Goal: Task Accomplishment & Management: Manage account settings

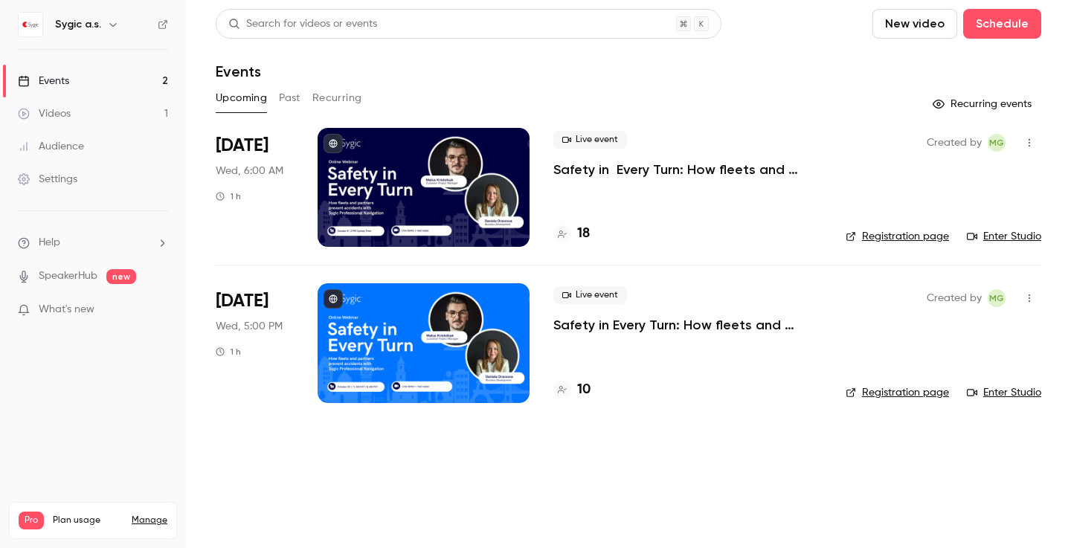
click at [295, 102] on button "Past" at bounding box center [290, 98] width 22 height 24
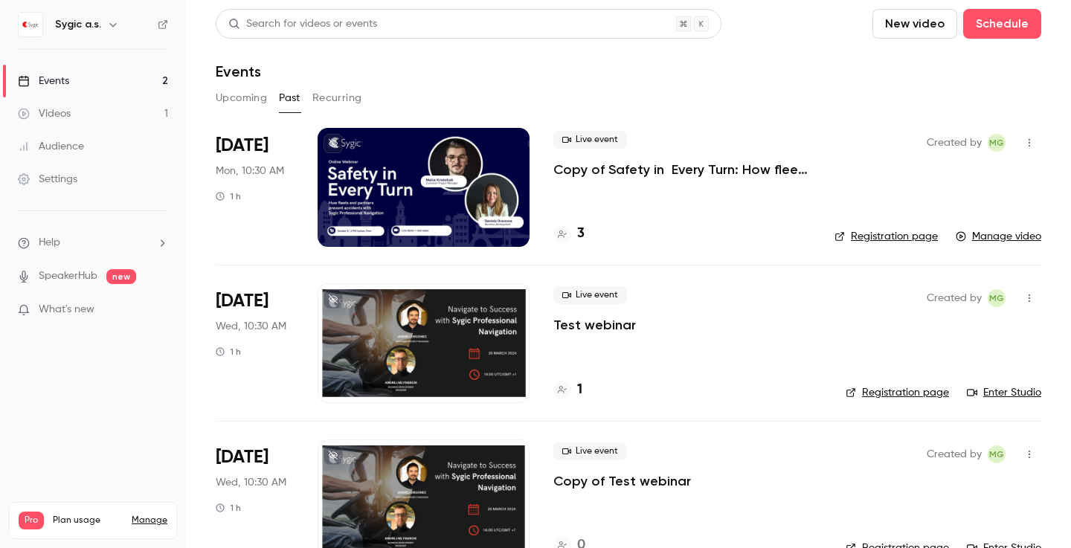
click at [1029, 142] on icon "button" at bounding box center [1029, 143] width 1 height 8
click at [1019, 141] on div at bounding box center [535, 274] width 1071 height 548
click at [1024, 141] on icon "button" at bounding box center [1030, 143] width 12 height 10
click at [935, 213] on div "Duplicate" at bounding box center [961, 219] width 113 height 15
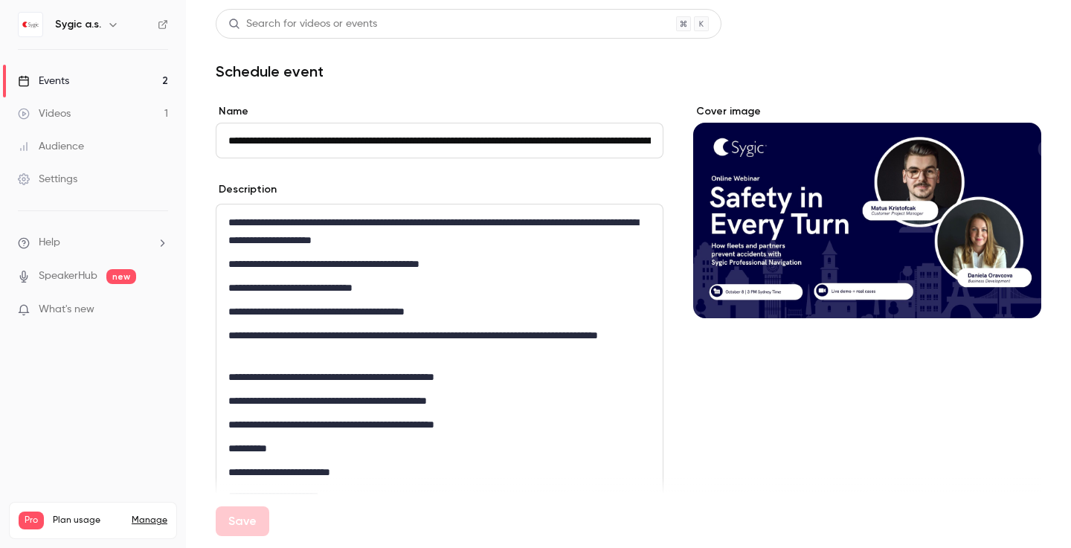
click at [256, 135] on input "**********" at bounding box center [440, 141] width 448 height 36
drag, startPoint x: 272, startPoint y: 140, endPoint x: 221, endPoint y: 138, distance: 51.4
click at [221, 138] on input "**********" at bounding box center [440, 141] width 448 height 36
drag, startPoint x: 226, startPoint y: 138, endPoint x: 740, endPoint y: 170, distance: 514.4
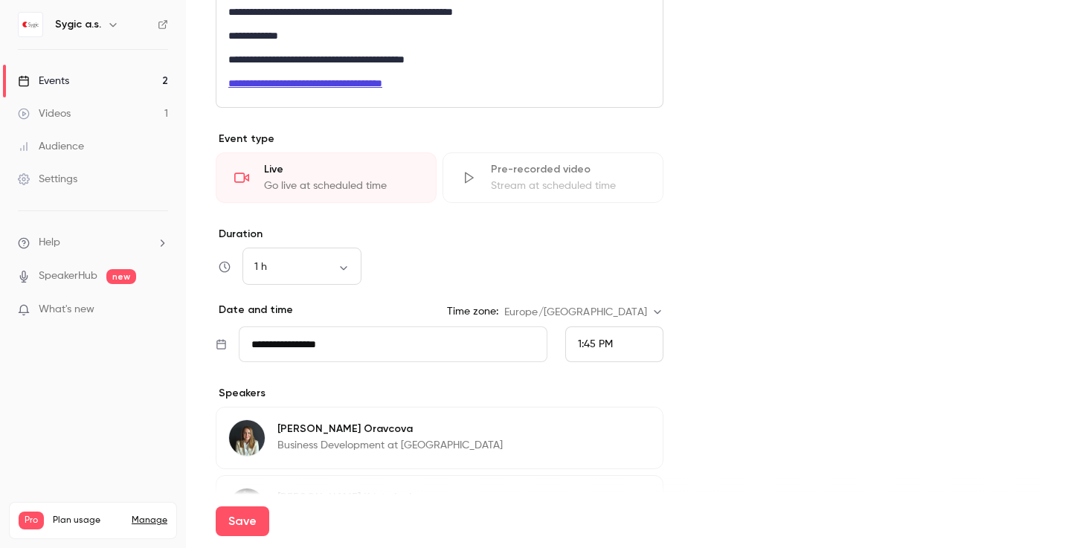
scroll to position [567, 0]
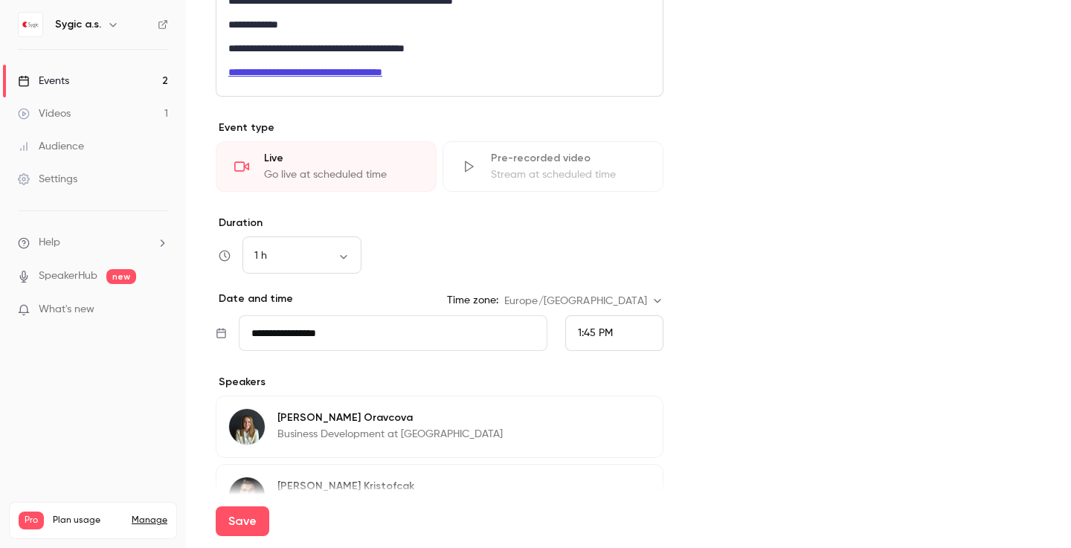
click at [623, 332] on div "1:45 PM" at bounding box center [614, 333] width 98 height 36
click at [612, 234] on li "2:00 PM" at bounding box center [608, 222] width 97 height 39
click at [635, 335] on div "2:00 PM" at bounding box center [614, 333] width 98 height 36
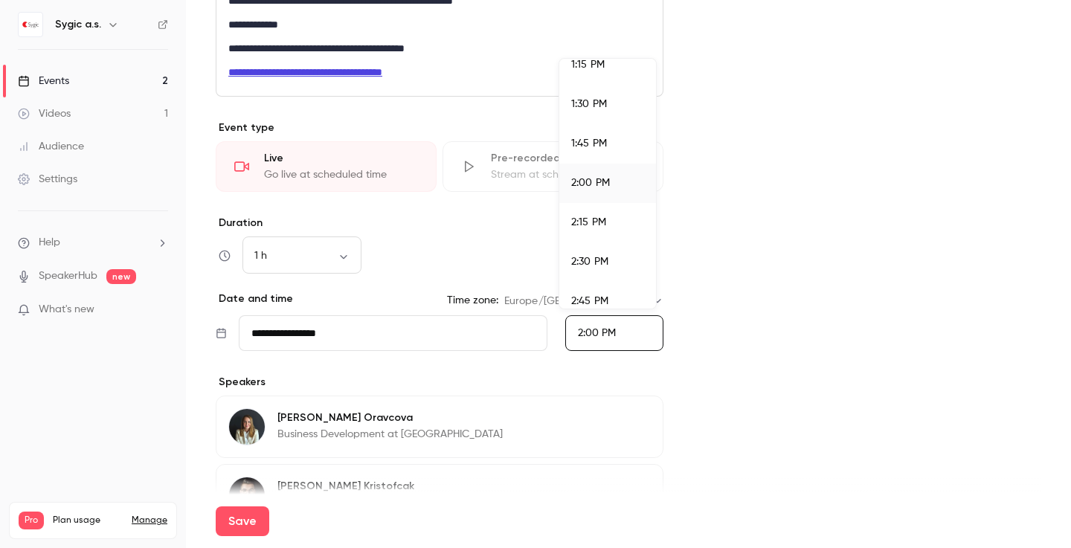
click at [635, 335] on div at bounding box center [535, 274] width 1071 height 548
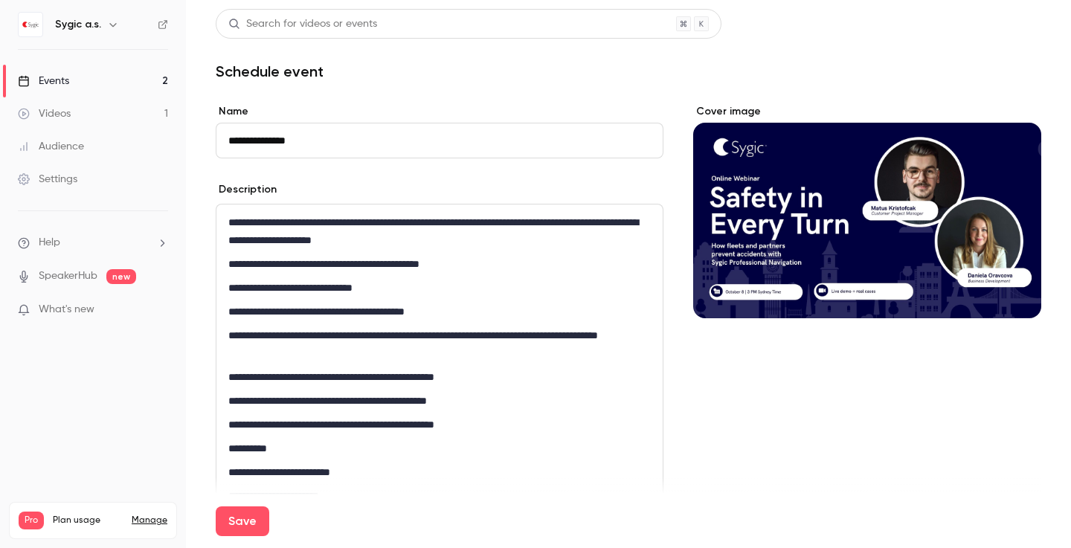
scroll to position [0, 0]
click at [243, 526] on button "Save" at bounding box center [243, 522] width 54 height 30
type input "**********"
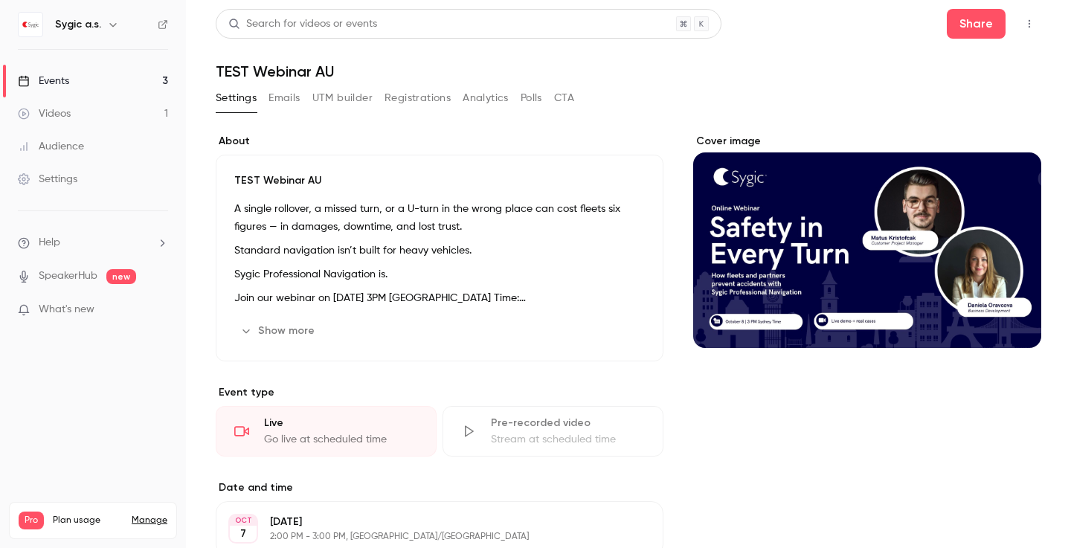
click at [47, 80] on div "Events" at bounding box center [43, 81] width 51 height 15
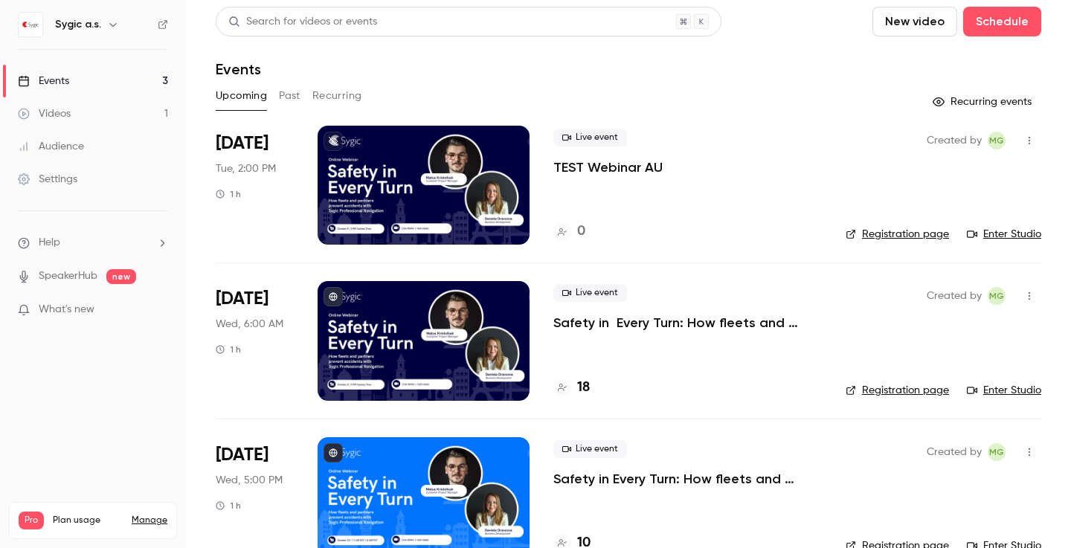
scroll to position [1, 0]
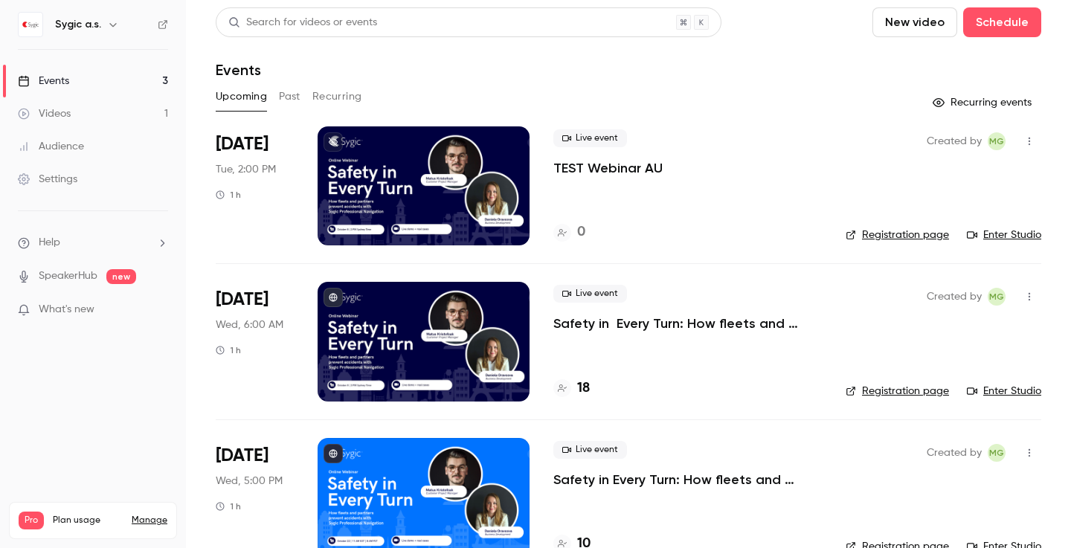
click at [1024, 144] on icon "button" at bounding box center [1030, 141] width 12 height 10
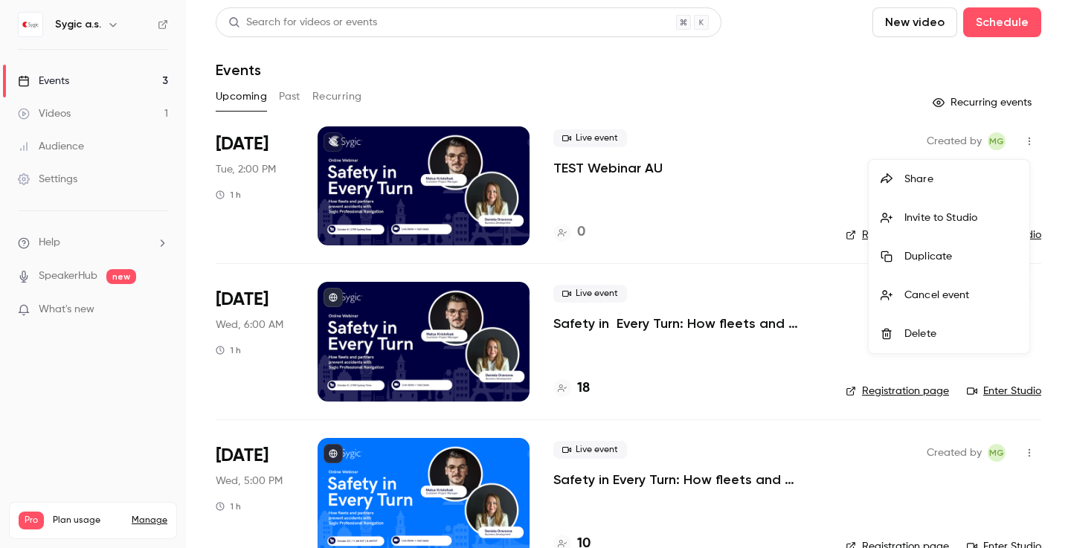
click at [938, 212] on div "Invite to Studio" at bounding box center [961, 218] width 113 height 15
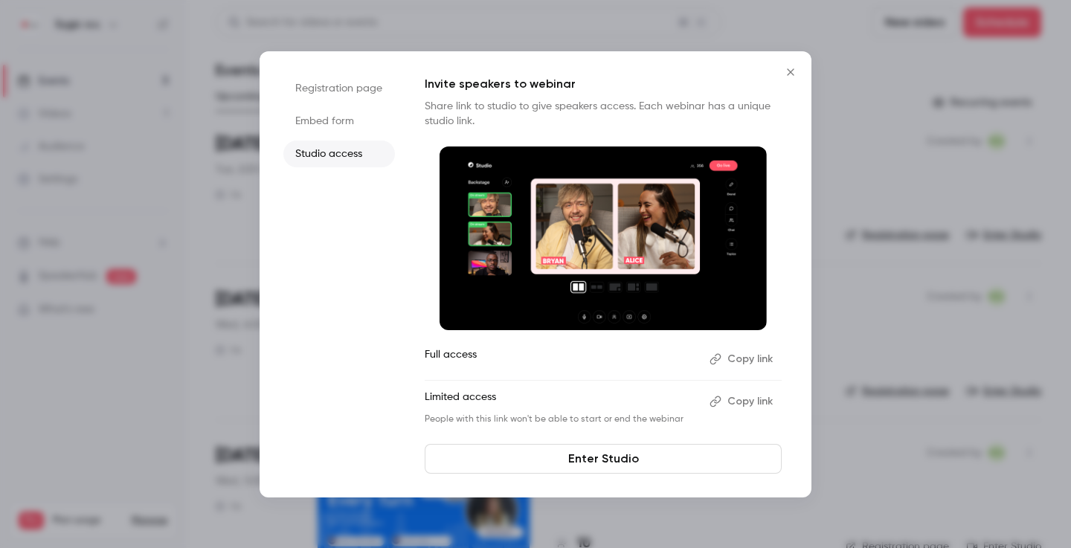
click at [741, 359] on button "Copy link" at bounding box center [743, 359] width 78 height 24
click at [788, 72] on icon "Close" at bounding box center [791, 72] width 18 height 12
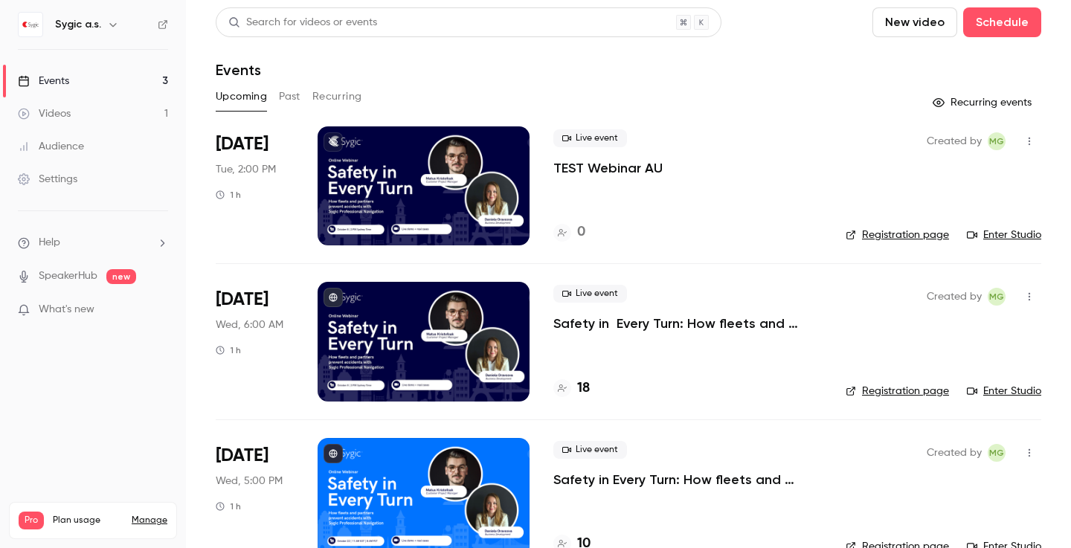
click at [1024, 140] on icon "button" at bounding box center [1030, 141] width 12 height 10
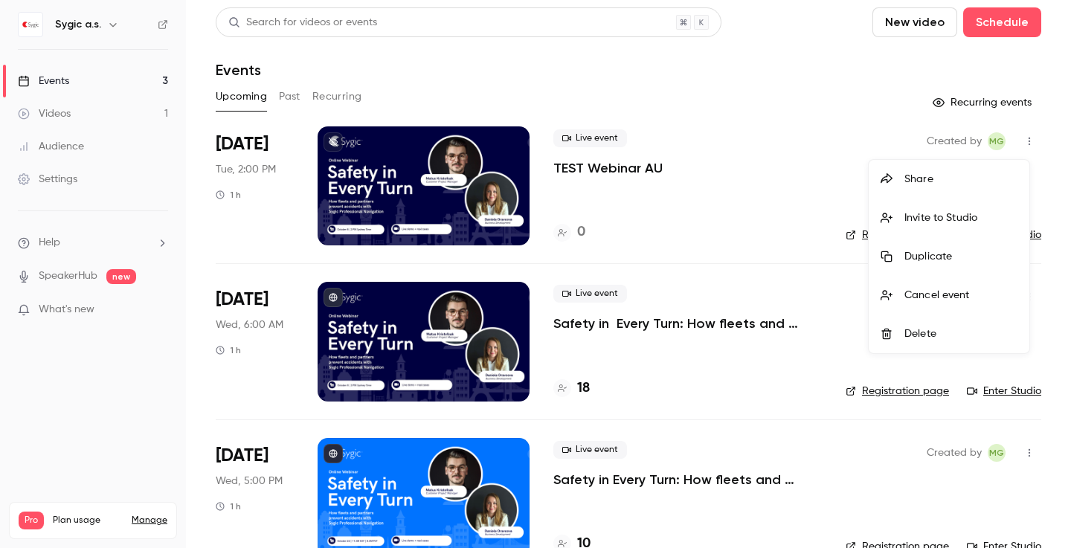
click at [760, 210] on div at bounding box center [535, 274] width 1071 height 548
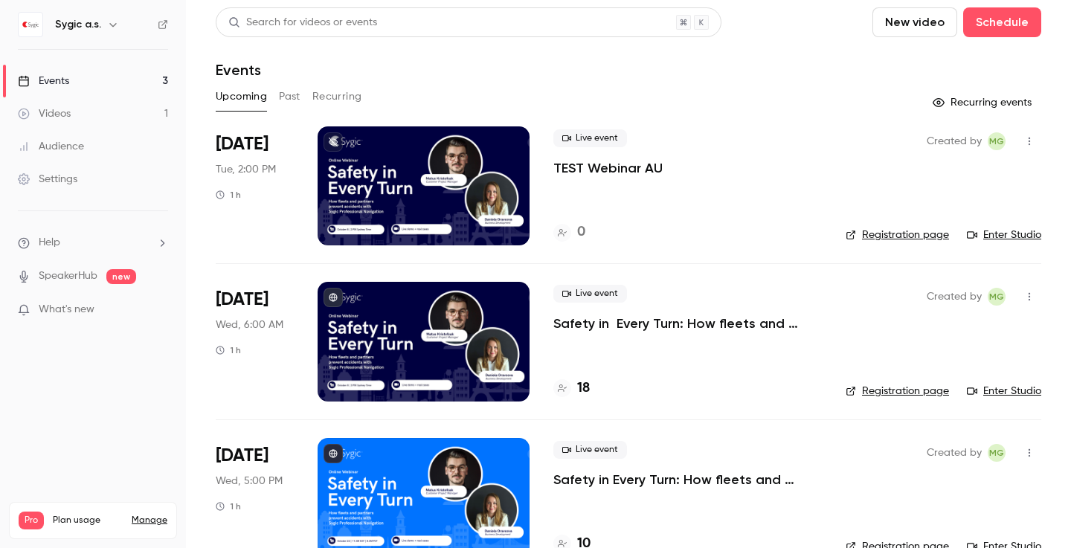
click at [1024, 144] on icon "button" at bounding box center [1030, 141] width 12 height 10
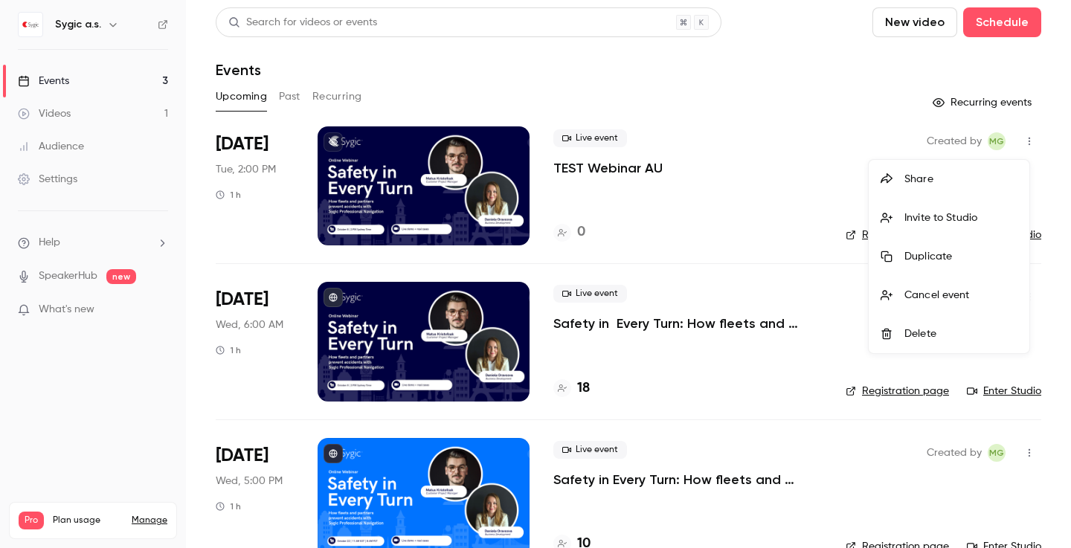
click at [928, 220] on div "Invite to Studio" at bounding box center [961, 218] width 113 height 15
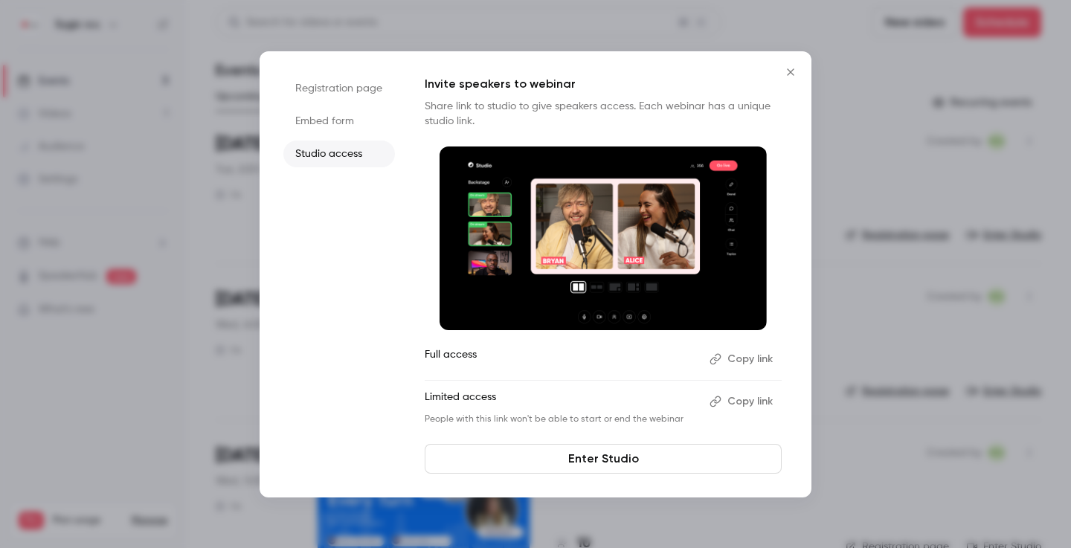
click at [335, 115] on li "Embed form" at bounding box center [339, 121] width 112 height 27
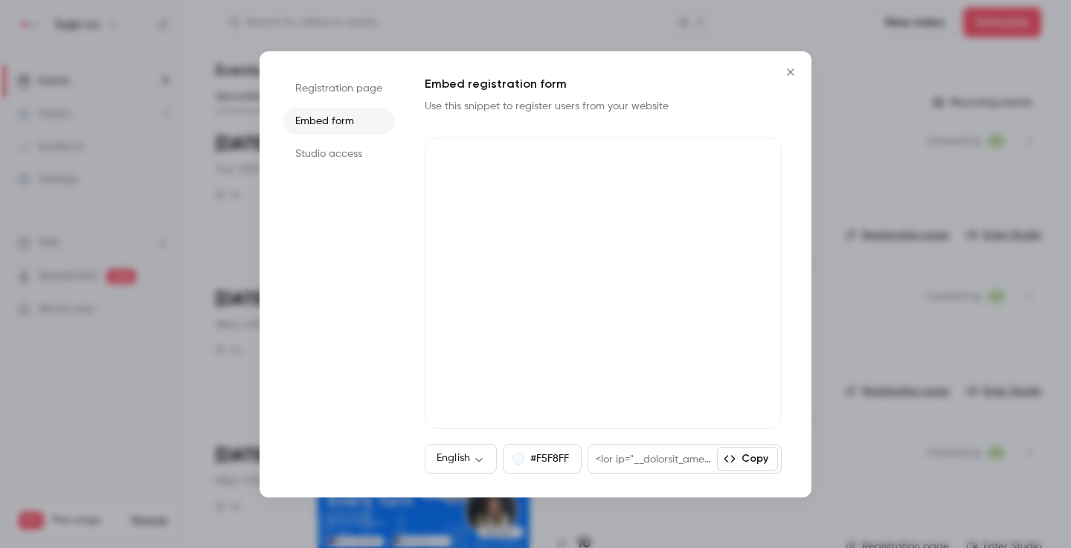
click at [338, 92] on li "Registration page" at bounding box center [339, 88] width 112 height 27
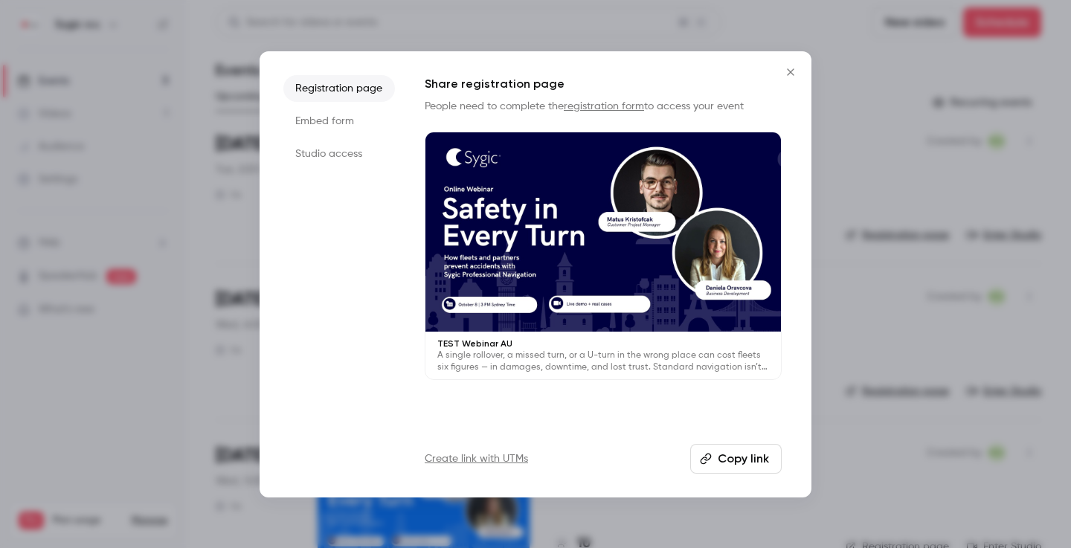
click at [326, 156] on li "Studio access" at bounding box center [339, 154] width 112 height 27
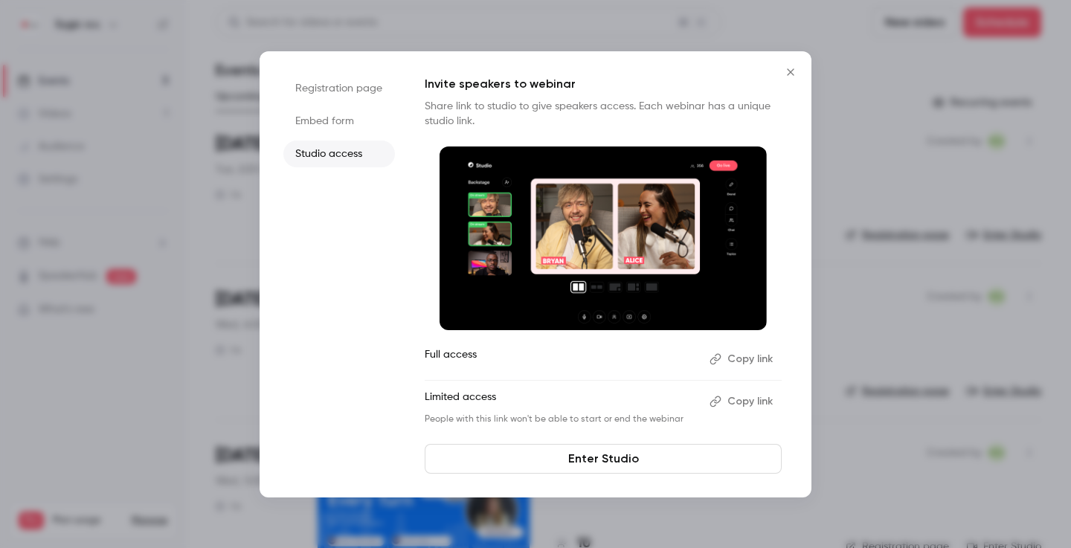
click at [794, 71] on icon "Close" at bounding box center [791, 72] width 18 height 12
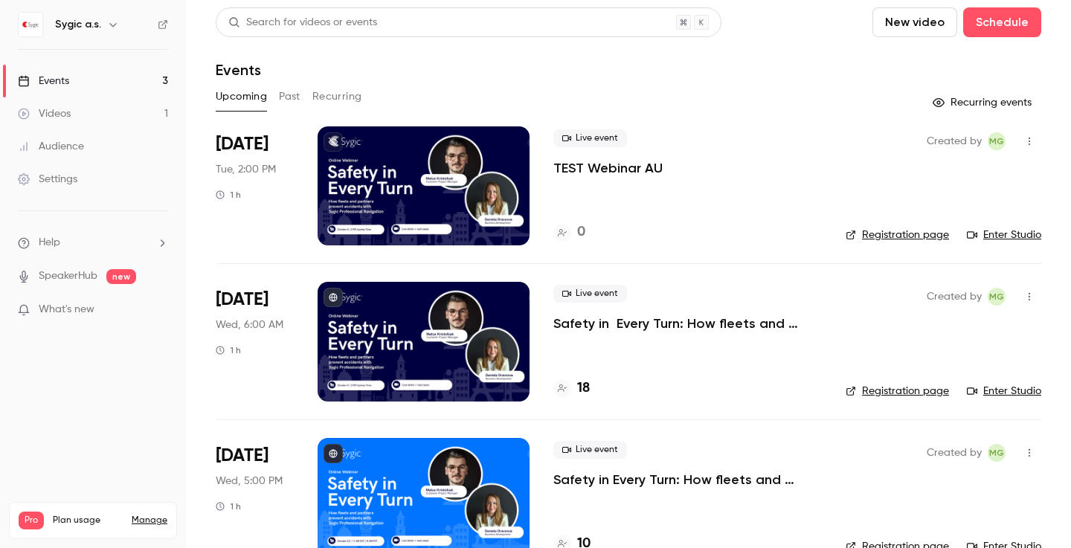
click at [600, 167] on p "TEST Webinar AU" at bounding box center [608, 168] width 109 height 18
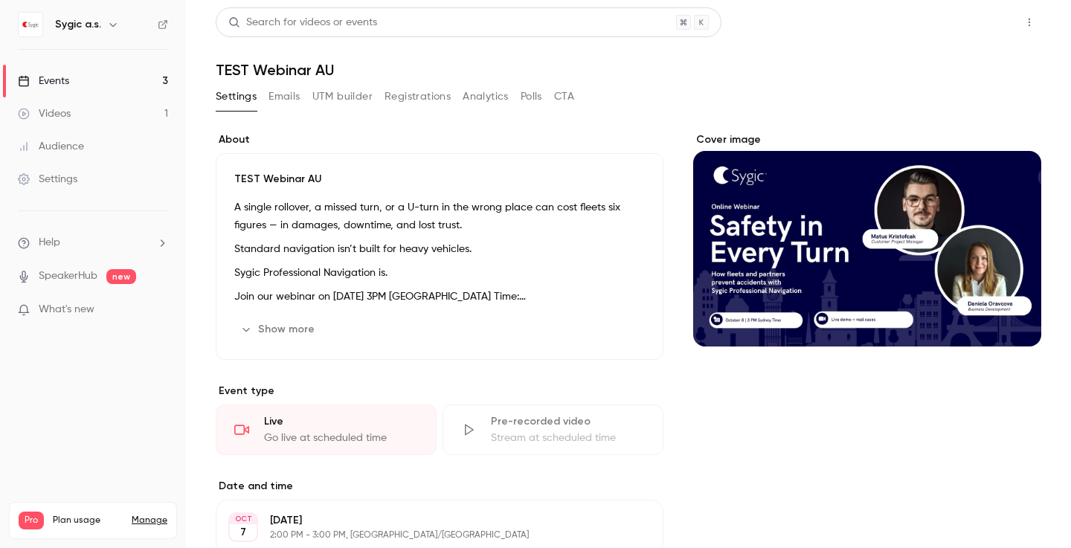
click at [947, 30] on button "Share" at bounding box center [976, 22] width 59 height 30
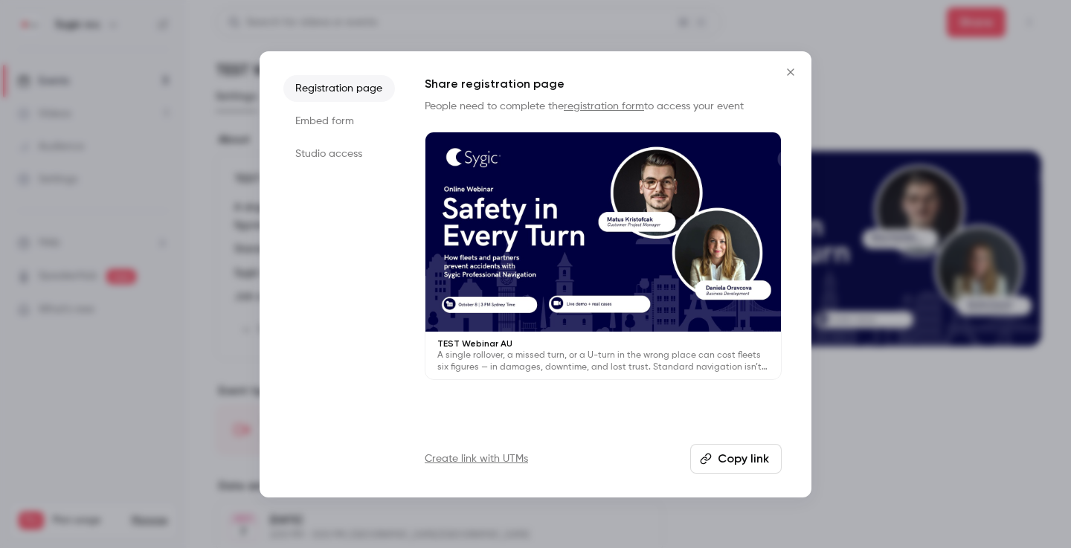
click at [720, 460] on button "Copy link" at bounding box center [736, 459] width 92 height 30
click at [790, 63] on button "Close" at bounding box center [791, 72] width 30 height 30
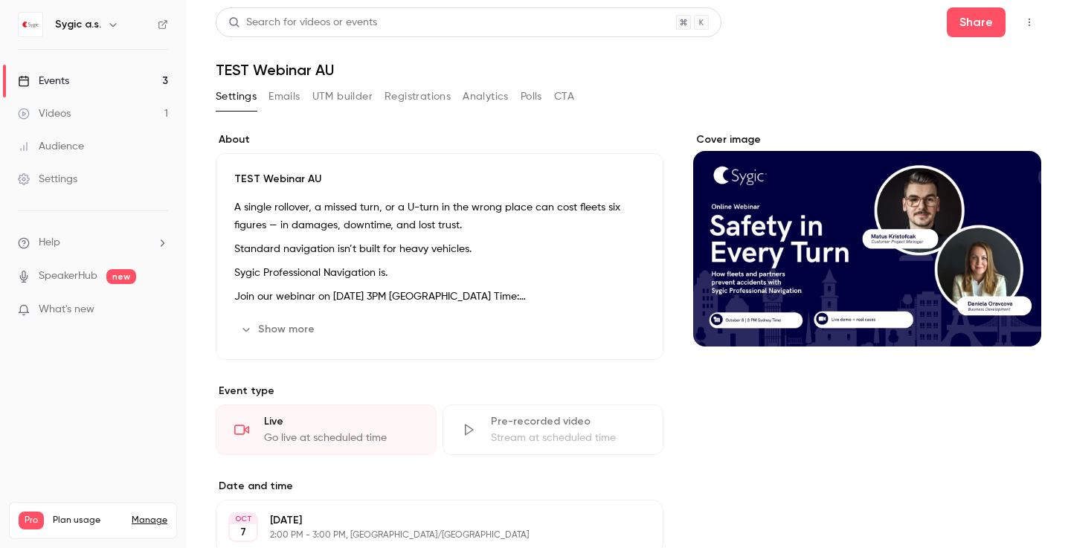
click at [938, 284] on div "Cover image" at bounding box center [867, 239] width 348 height 214
click at [0, 0] on input "Cover image" at bounding box center [0, 0] width 0 height 0
click at [965, 20] on button "Share" at bounding box center [976, 22] width 59 height 30
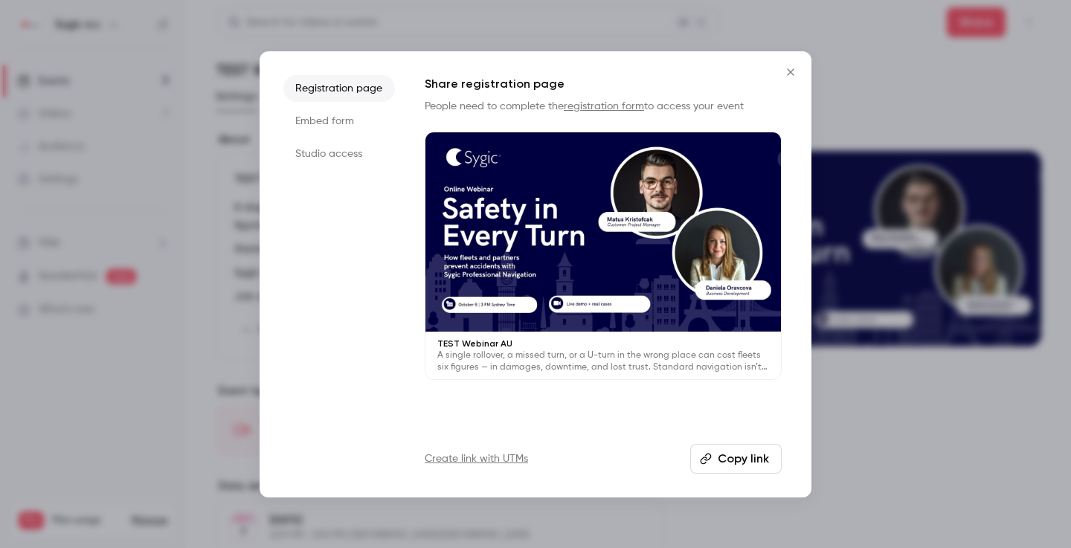
click at [591, 106] on link "registration form" at bounding box center [604, 106] width 80 height 10
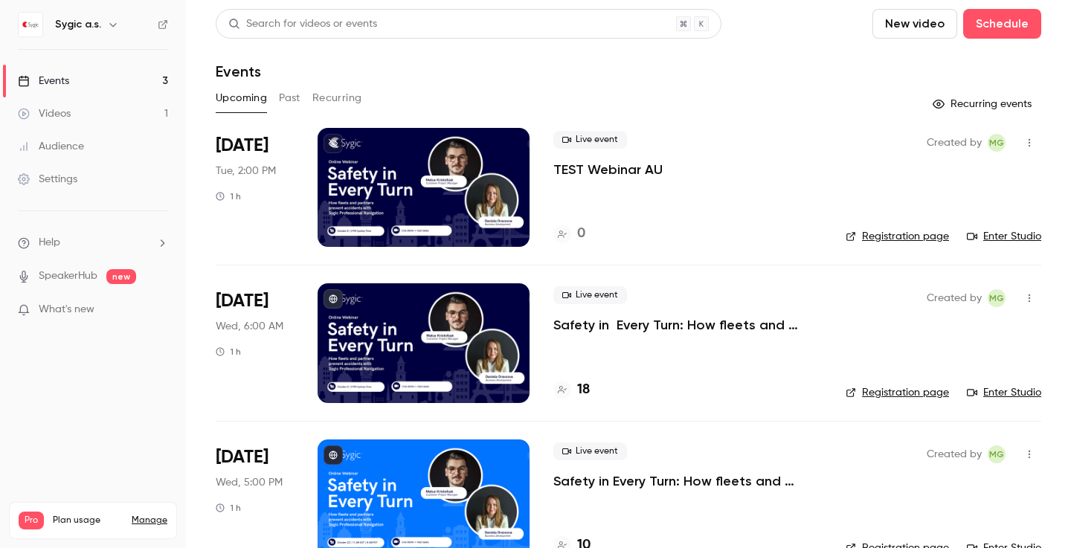
click at [886, 236] on link "Registration page" at bounding box center [897, 236] width 103 height 15
click at [418, 168] on div at bounding box center [424, 187] width 212 height 119
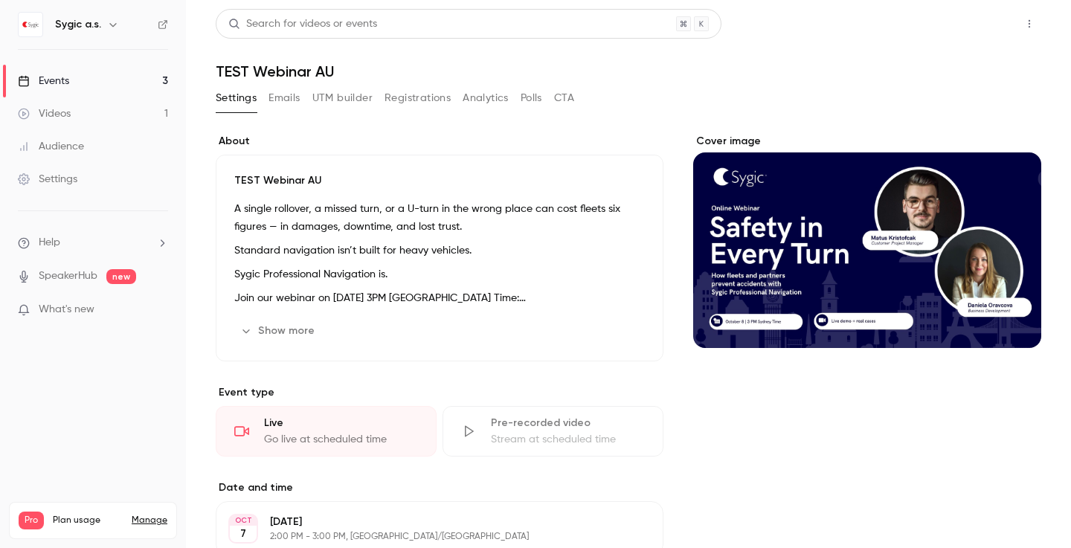
click at [962, 25] on button "Share" at bounding box center [976, 24] width 59 height 30
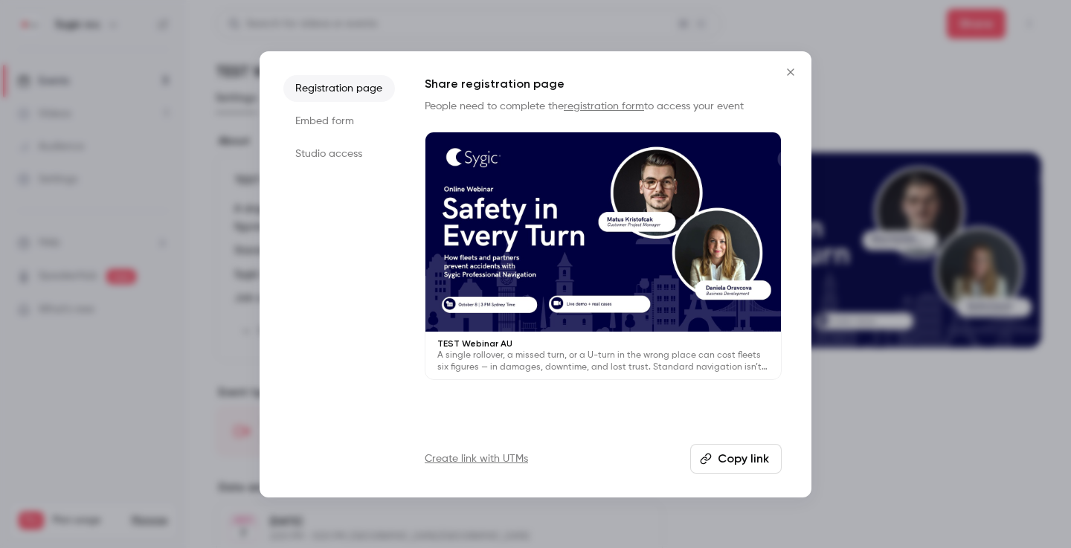
click at [789, 68] on icon "Close" at bounding box center [791, 72] width 18 height 12
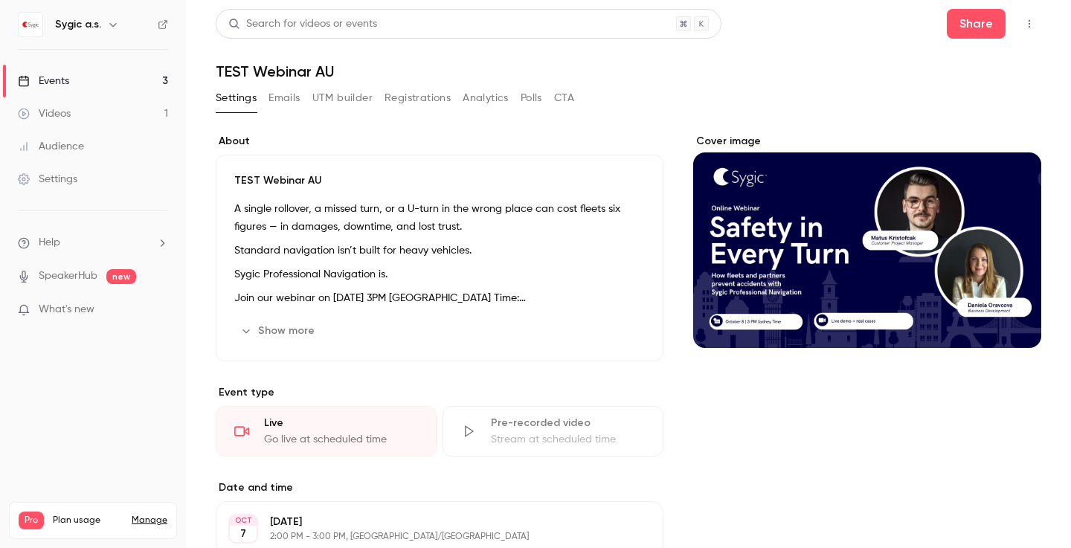
click at [1022, 16] on button "button" at bounding box center [1030, 24] width 24 height 24
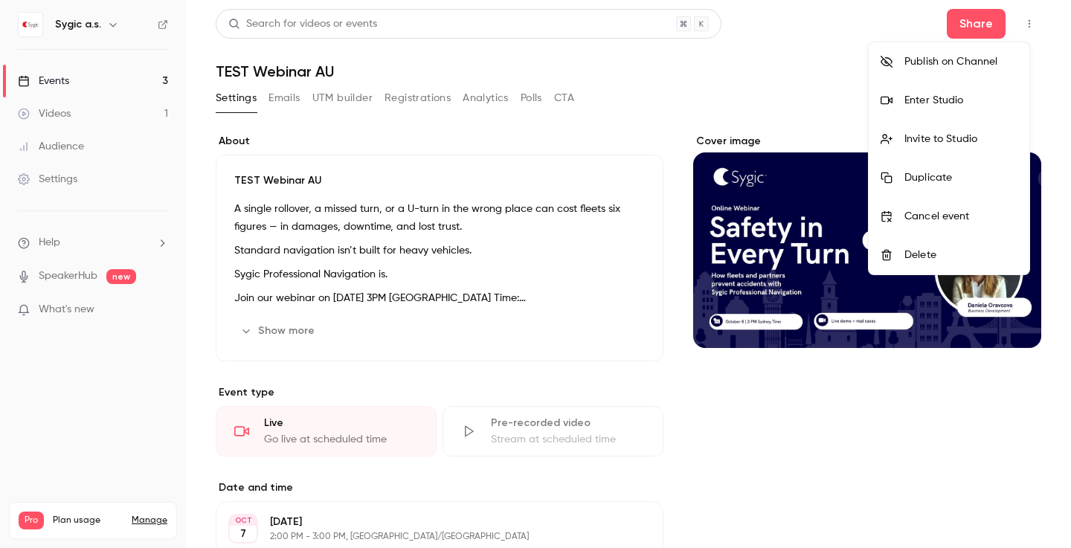
click at [1019, 18] on div at bounding box center [535, 274] width 1071 height 548
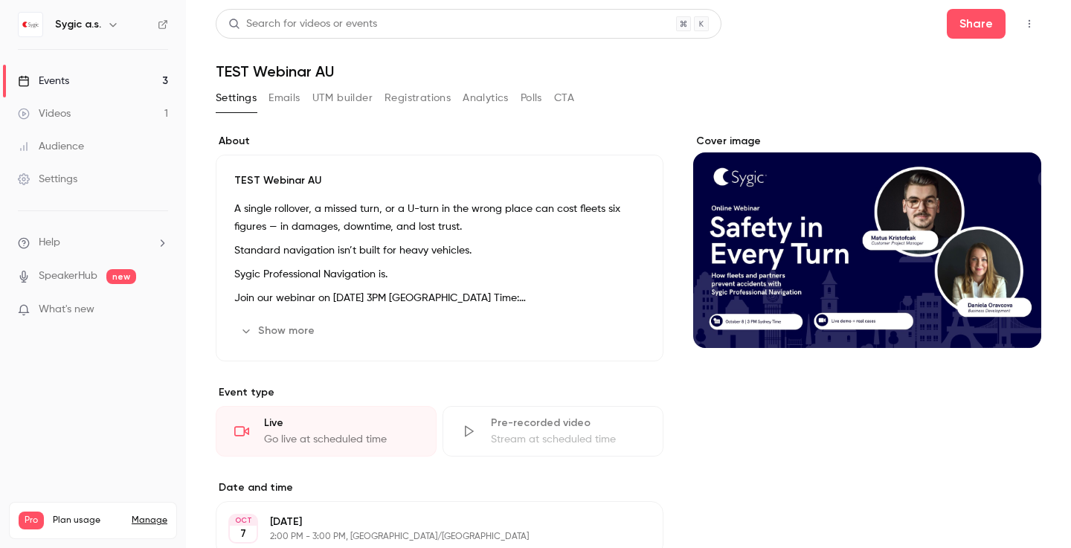
click at [784, 222] on div "Cover image" at bounding box center [867, 241] width 348 height 214
click at [0, 0] on input "Cover image" at bounding box center [0, 0] width 0 height 0
click at [241, 105] on button "Settings" at bounding box center [236, 98] width 41 height 24
click at [424, 103] on button "Registrations" at bounding box center [418, 98] width 66 height 24
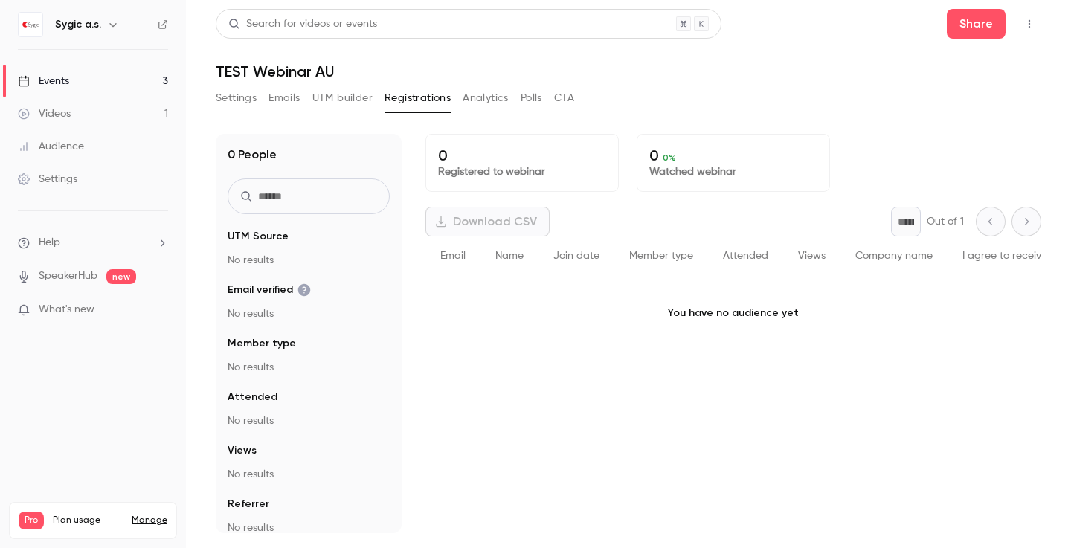
click at [246, 104] on button "Settings" at bounding box center [236, 98] width 41 height 24
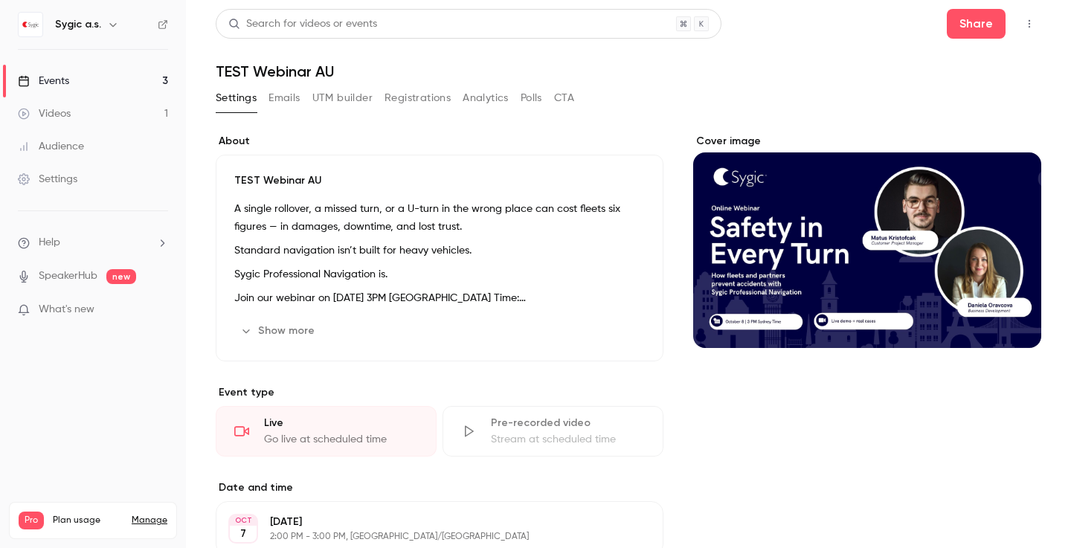
click at [249, 71] on h1 "TEST Webinar AU" at bounding box center [629, 72] width 826 height 18
click at [65, 77] on div "Events" at bounding box center [43, 81] width 51 height 15
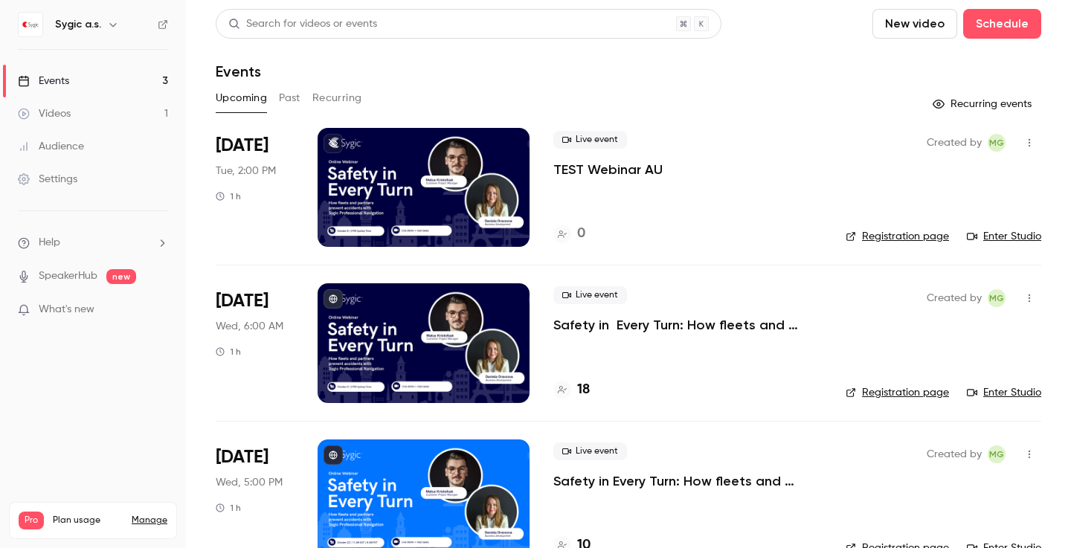
click at [914, 237] on link "Registration page" at bounding box center [897, 236] width 103 height 15
click at [987, 231] on link "Enter Studio" at bounding box center [1004, 236] width 74 height 15
